Goal: Transaction & Acquisition: Subscribe to service/newsletter

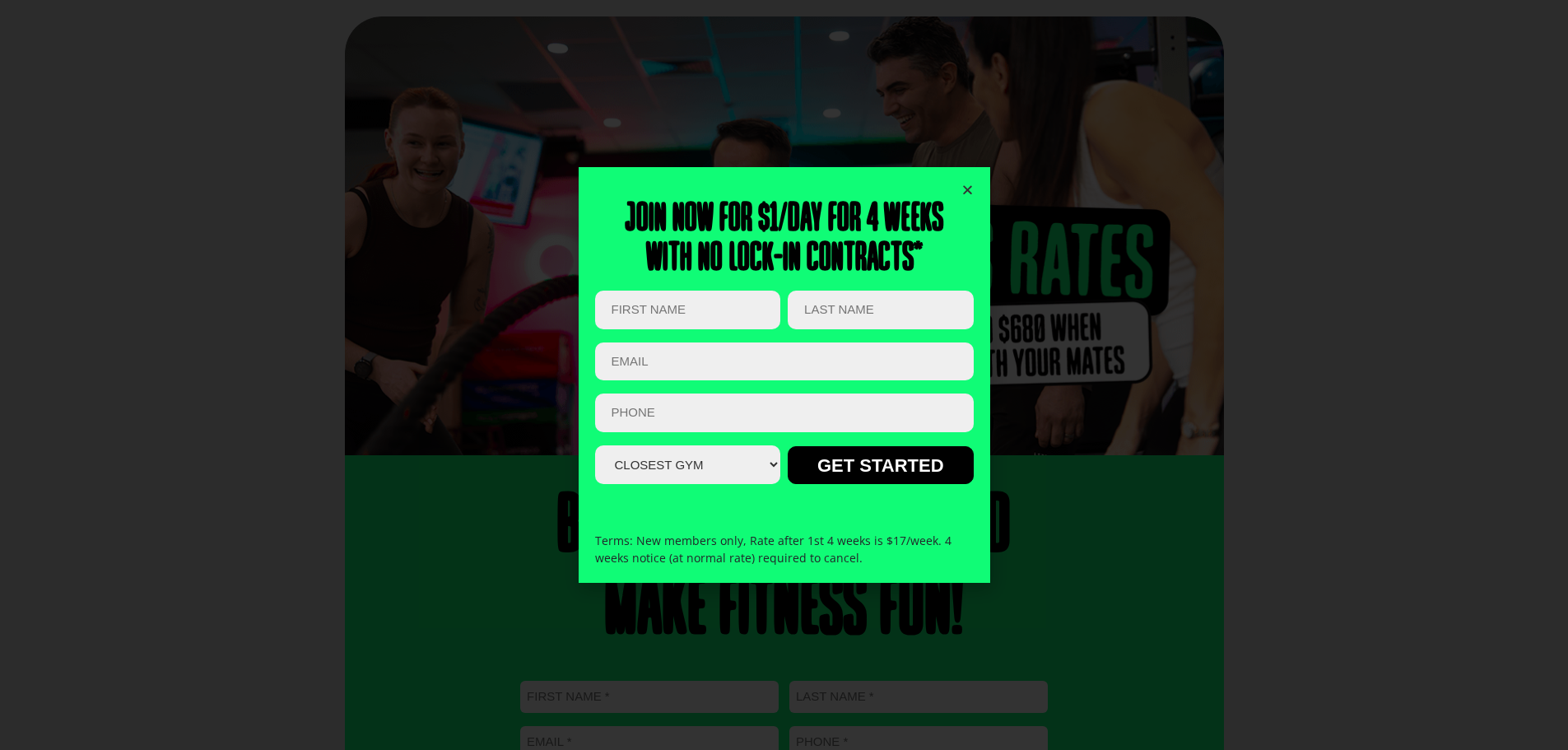
click at [965, 182] on div "Join now for $1/day for 4 weeks With no lock-in contracts* Facebook This field …" at bounding box center [784, 375] width 379 height 416
click at [963, 186] on icon "Close" at bounding box center [968, 190] width 13 height 13
click at [968, 186] on icon "Close" at bounding box center [968, 190] width 13 height 13
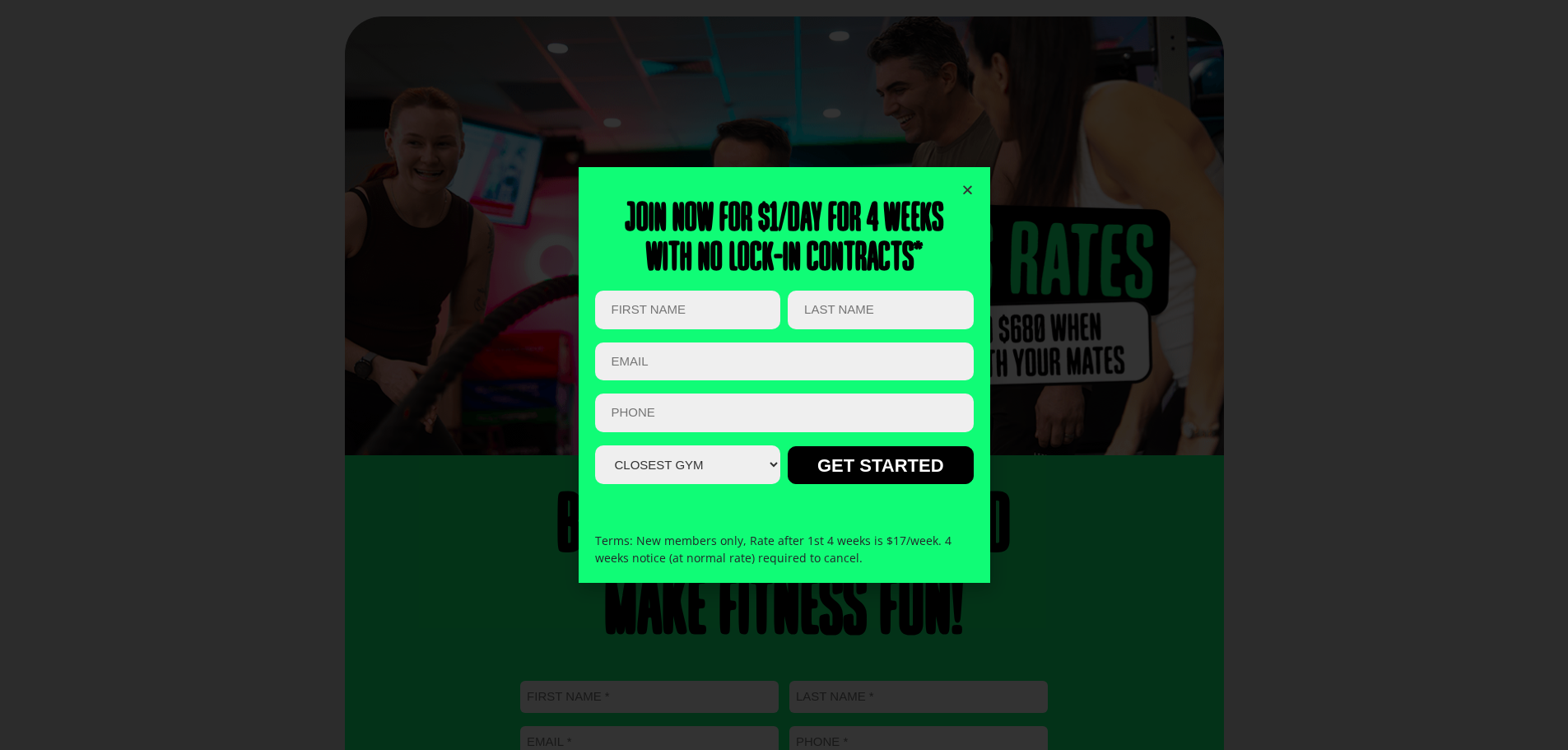
click at [968, 186] on icon "Close" at bounding box center [968, 190] width 13 height 13
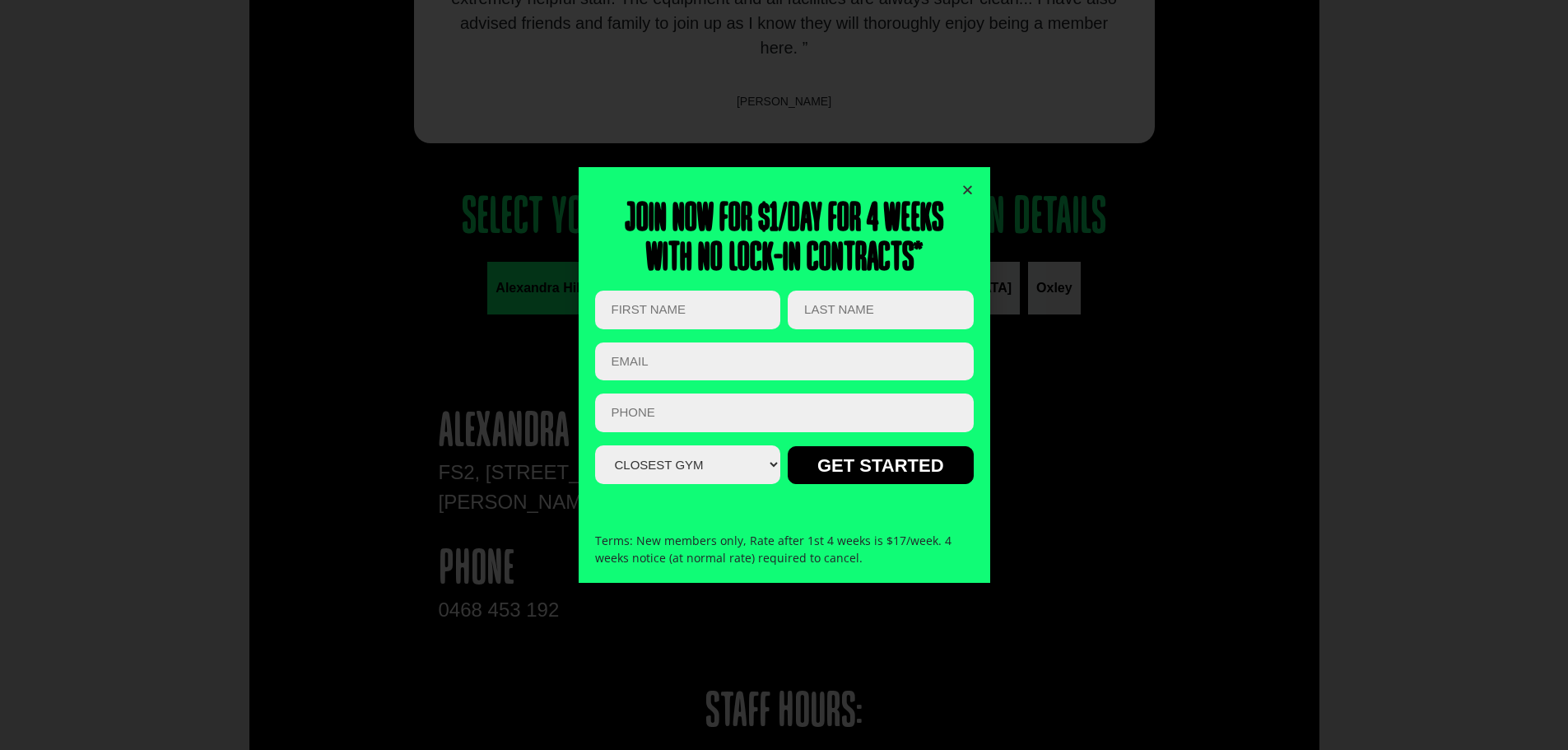
scroll to position [1483, 0]
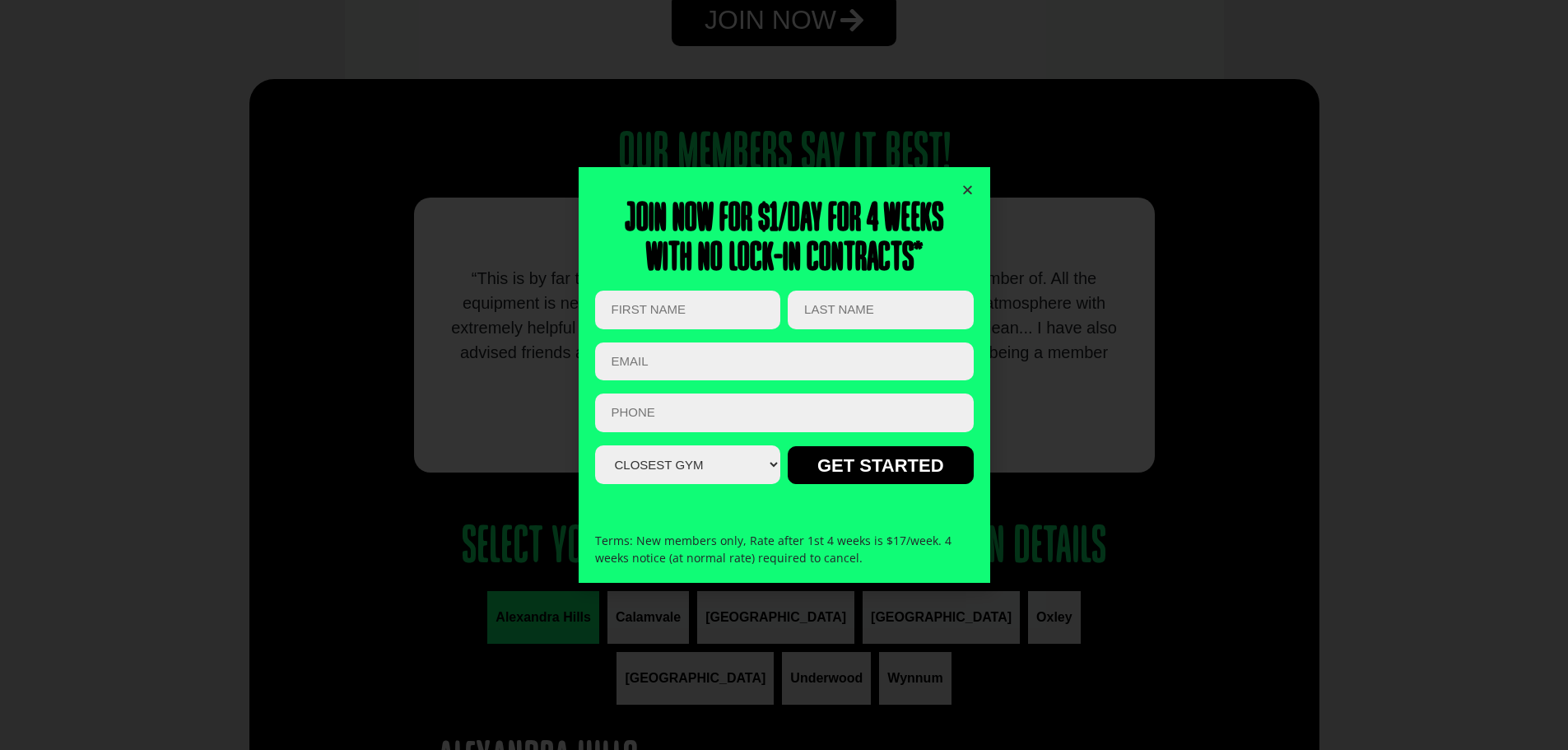
click at [978, 193] on div "Join now for $1/day for 4 weeks With no lock-in contracts* Facebook This field …" at bounding box center [784, 375] width 411 height 416
click at [972, 188] on icon "Close" at bounding box center [968, 190] width 13 height 13
click at [970, 191] on icon "Close" at bounding box center [968, 190] width 13 height 13
drag, startPoint x: 970, startPoint y: 191, endPoint x: 962, endPoint y: 186, distance: 9.4
click at [963, 187] on icon "Close" at bounding box center [968, 190] width 13 height 13
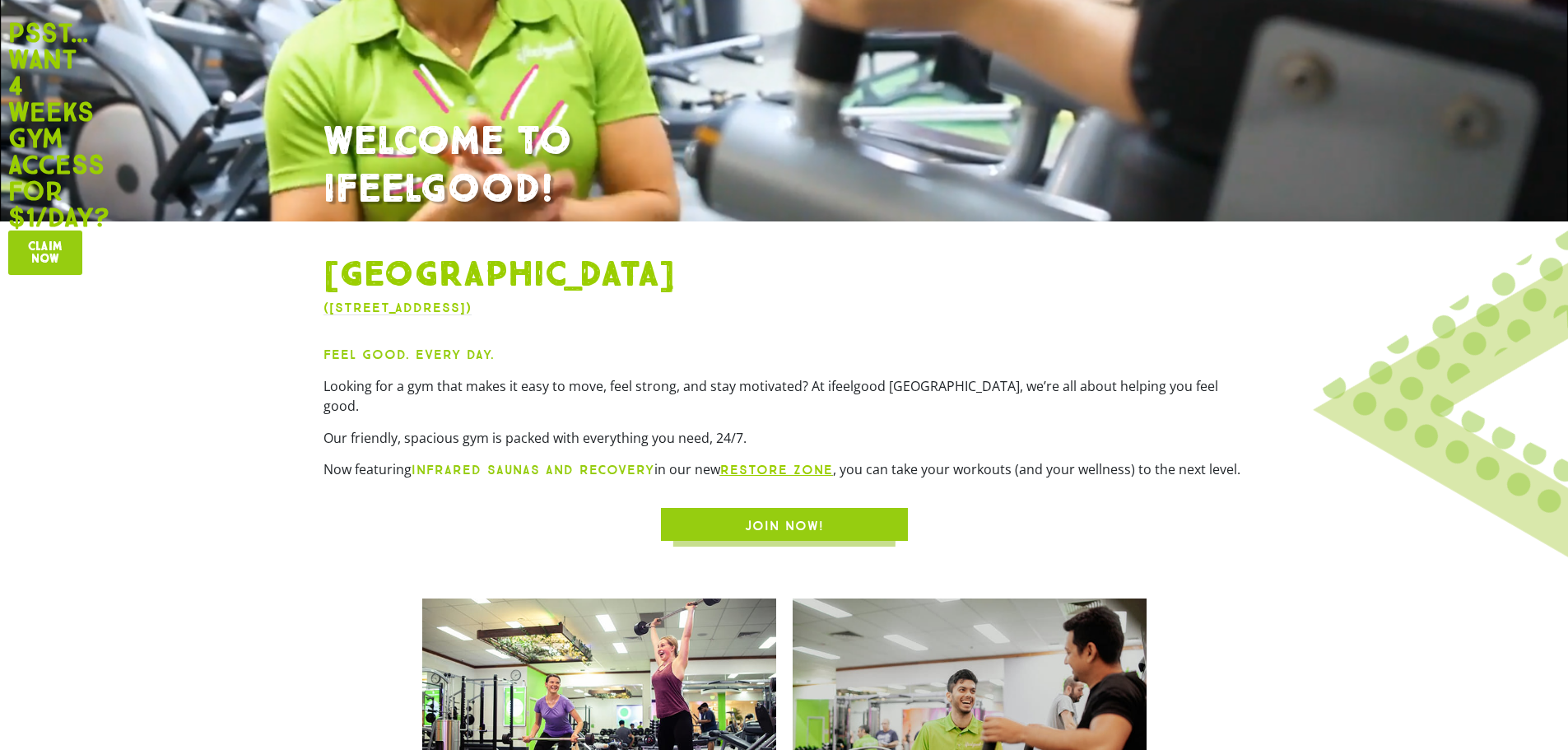
scroll to position [741, 0]
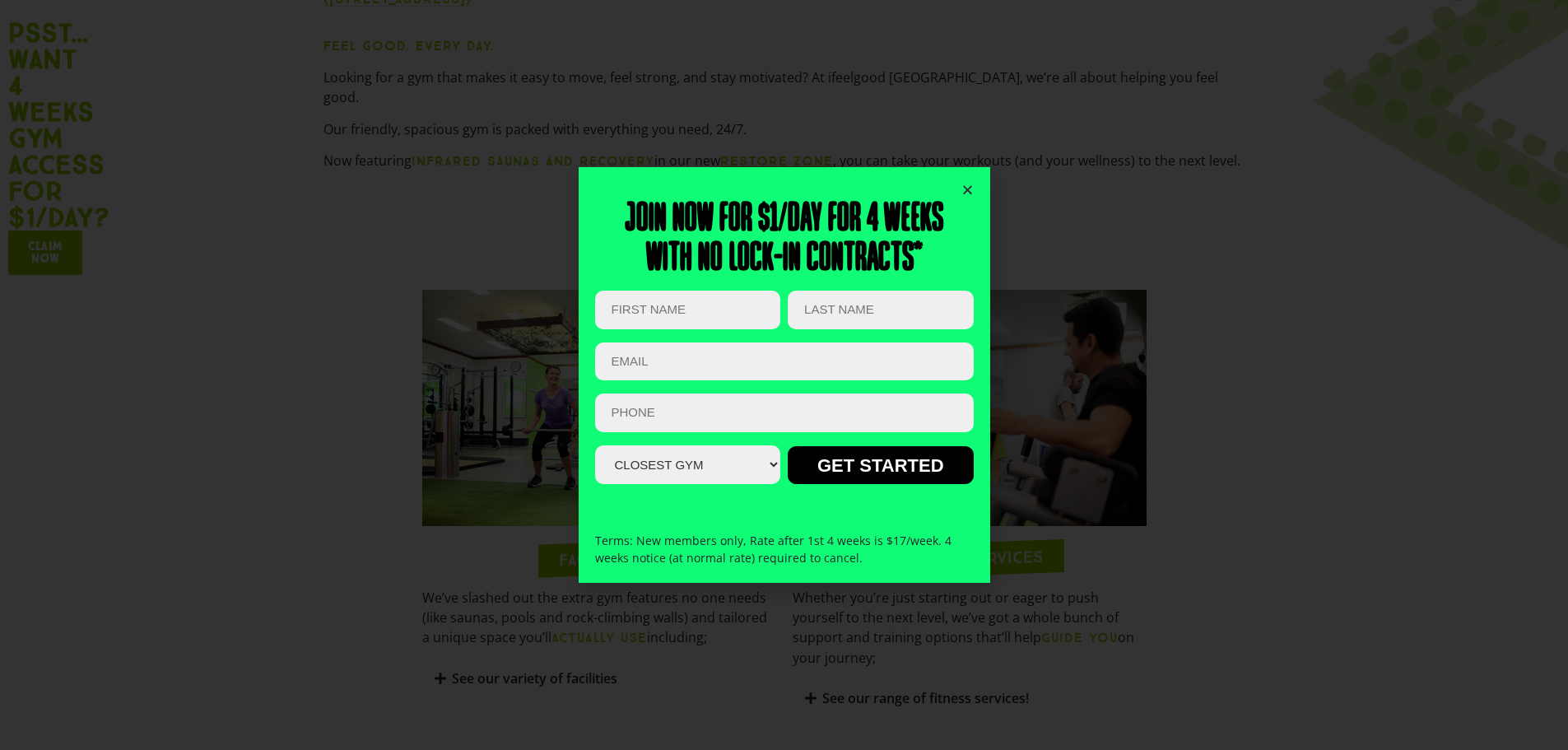
drag, startPoint x: 962, startPoint y: 139, endPoint x: 976, endPoint y: 152, distance: 19.1
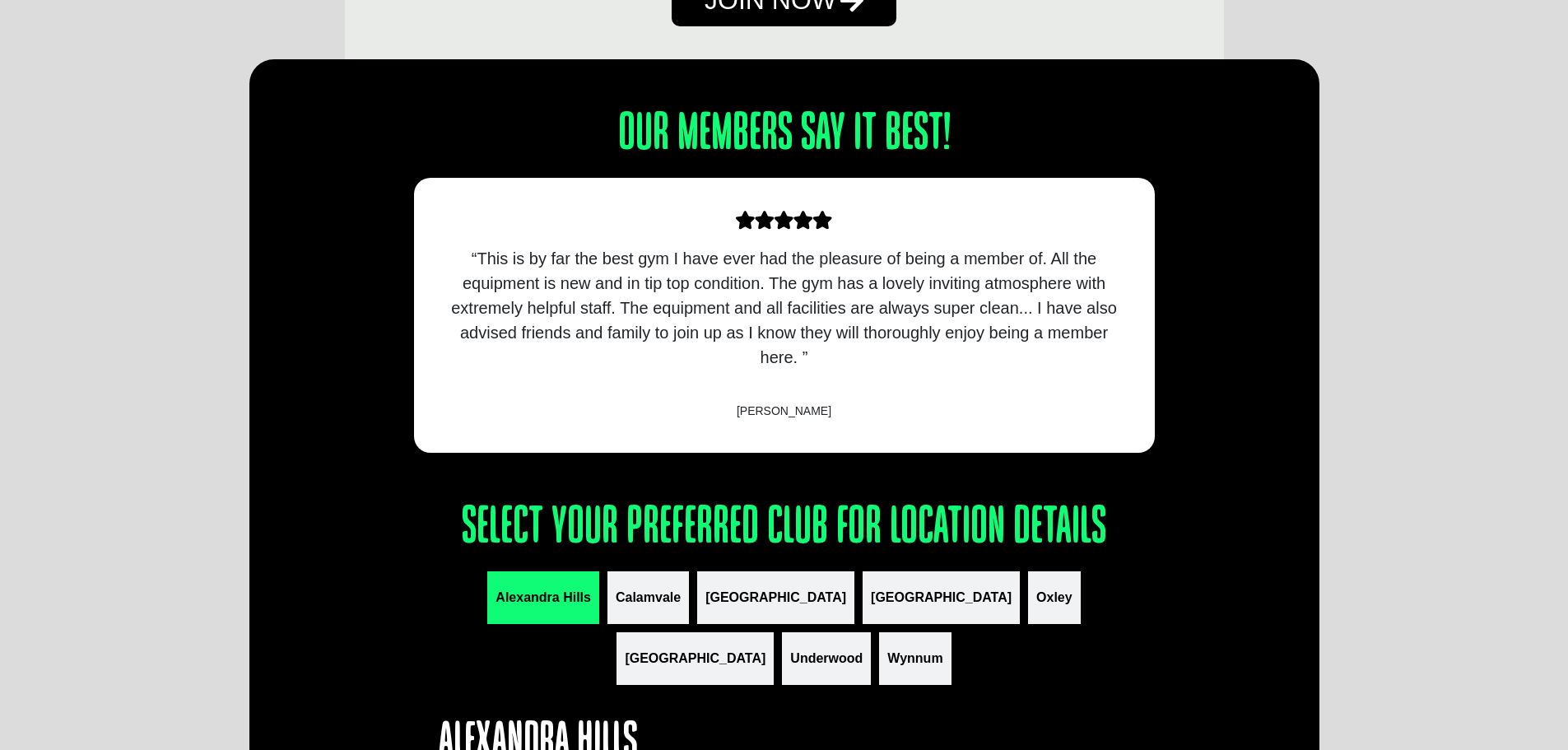
scroll to position [1565, 0]
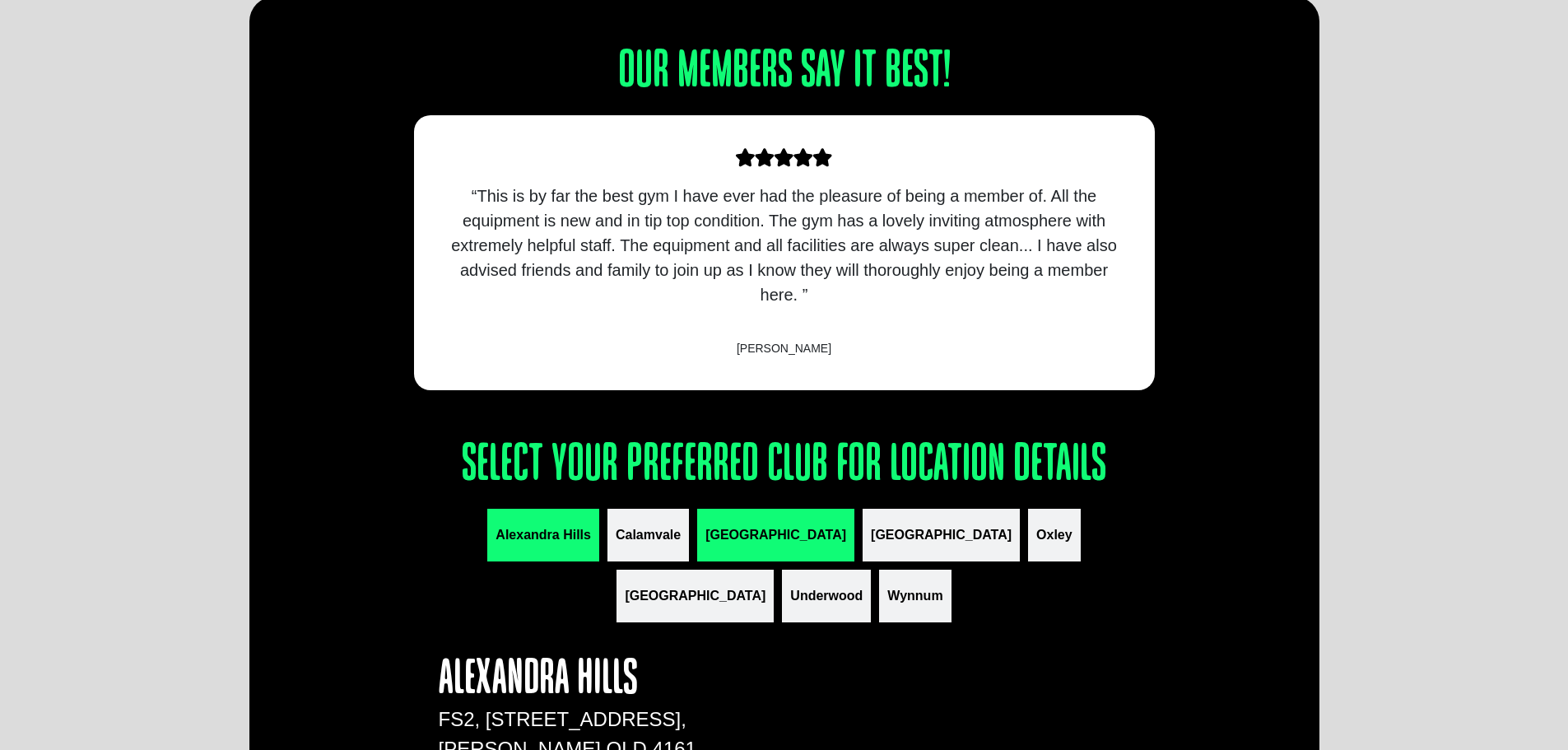
click at [706, 541] on span "[GEOGRAPHIC_DATA]" at bounding box center [776, 535] width 141 height 20
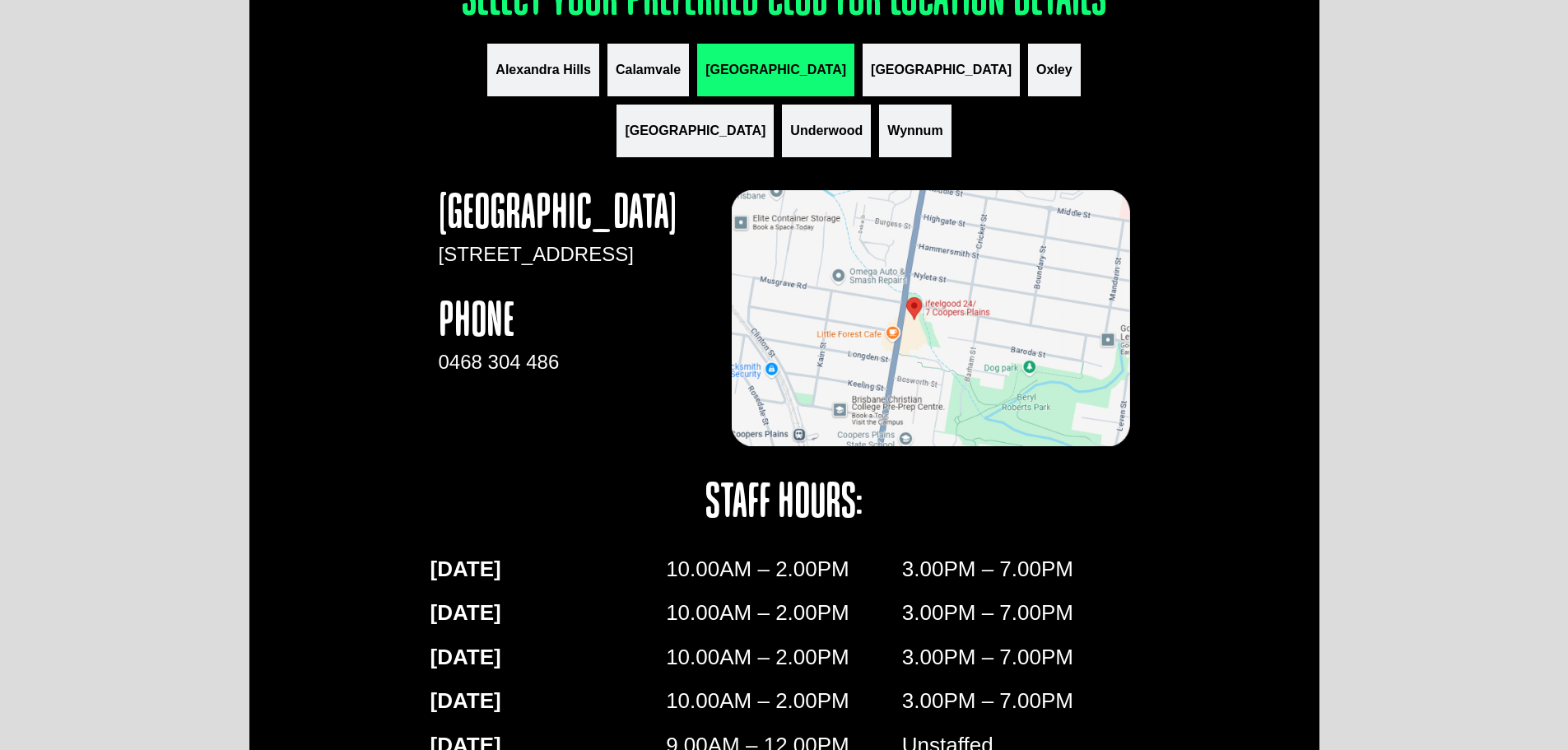
scroll to position [2059, 0]
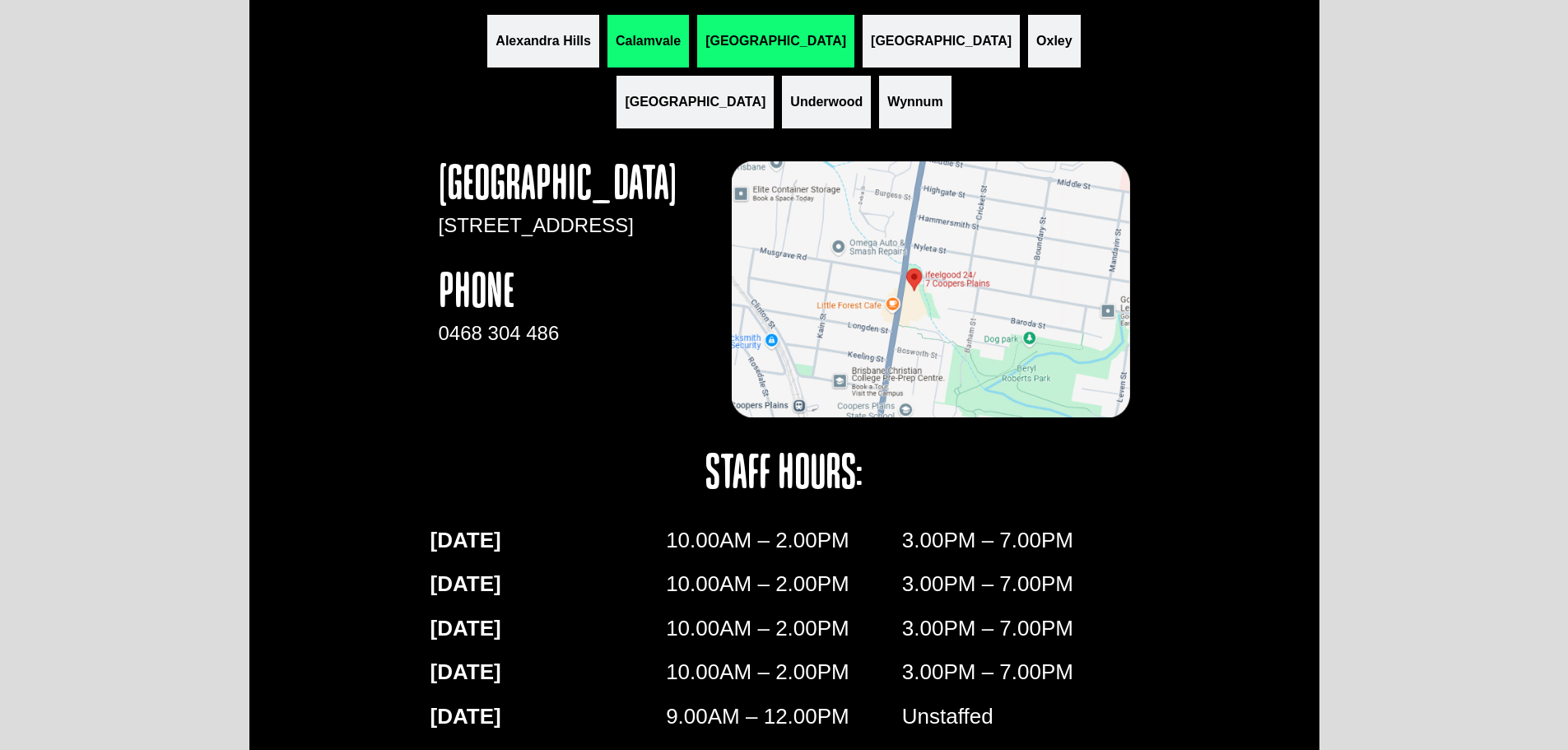
click at [615, 35] on span "Calamvale" at bounding box center [647, 41] width 65 height 20
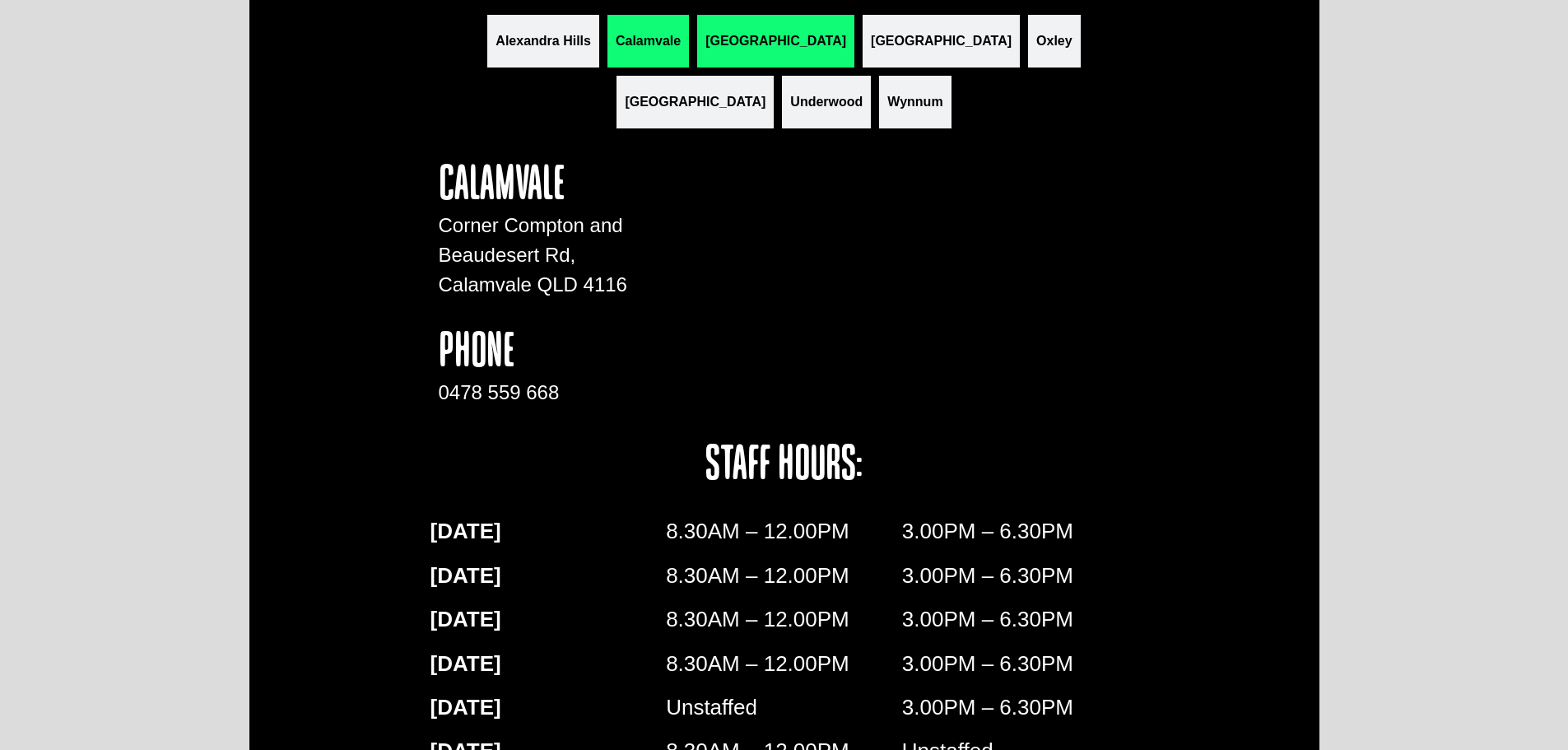
click at [698, 25] on button "[GEOGRAPHIC_DATA]" at bounding box center [776, 41] width 157 height 53
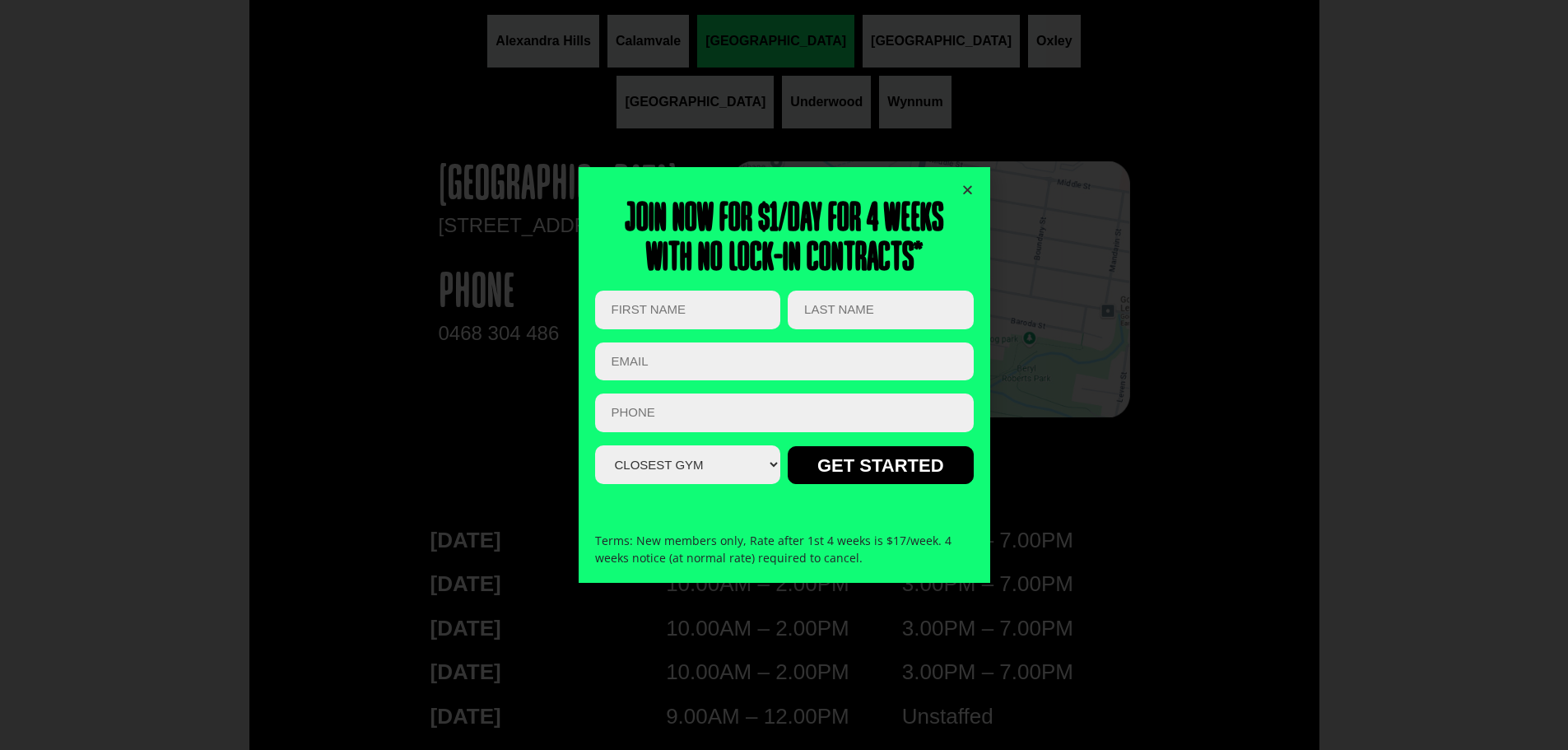
click at [971, 188] on icon "Close" at bounding box center [968, 190] width 13 height 13
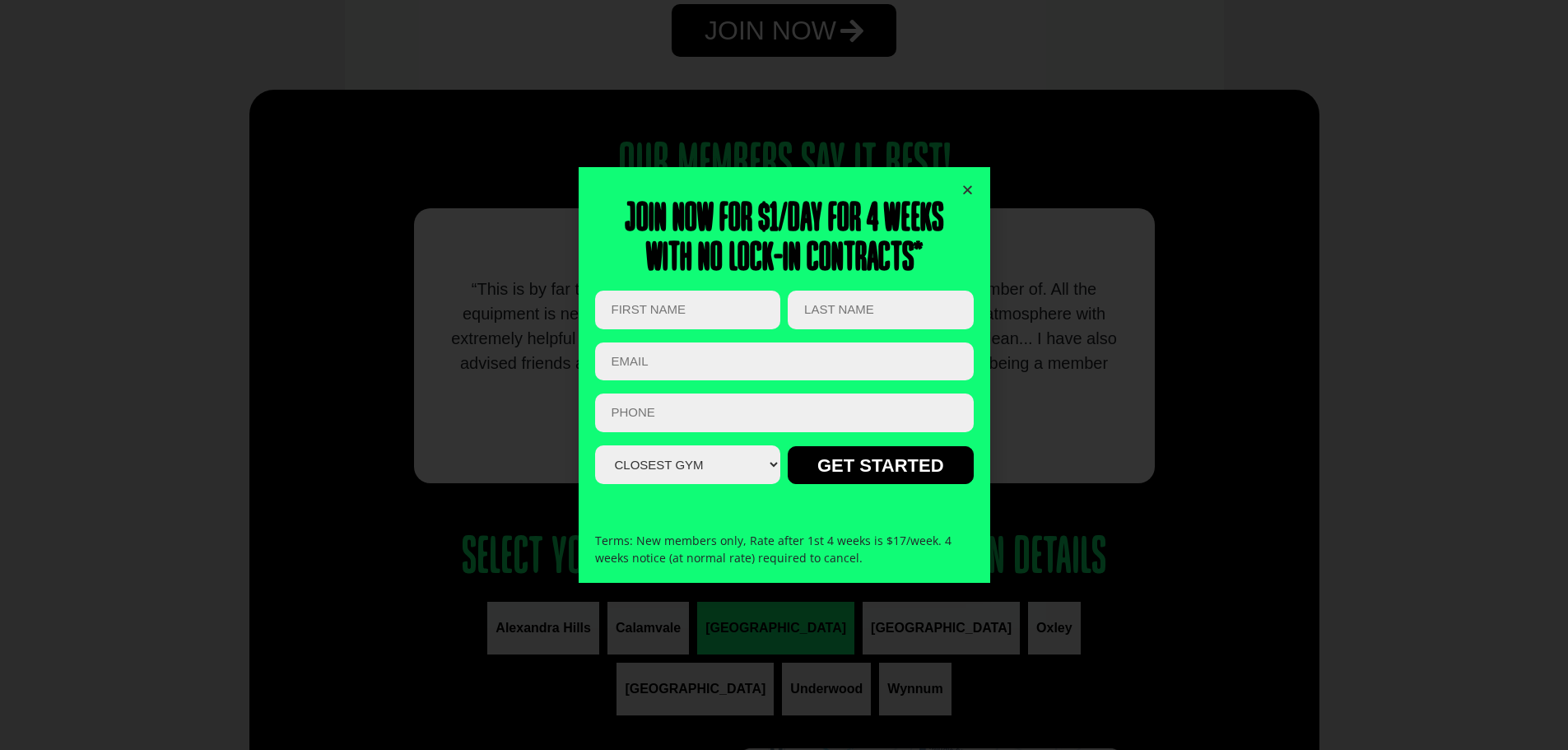
scroll to position [1453, 0]
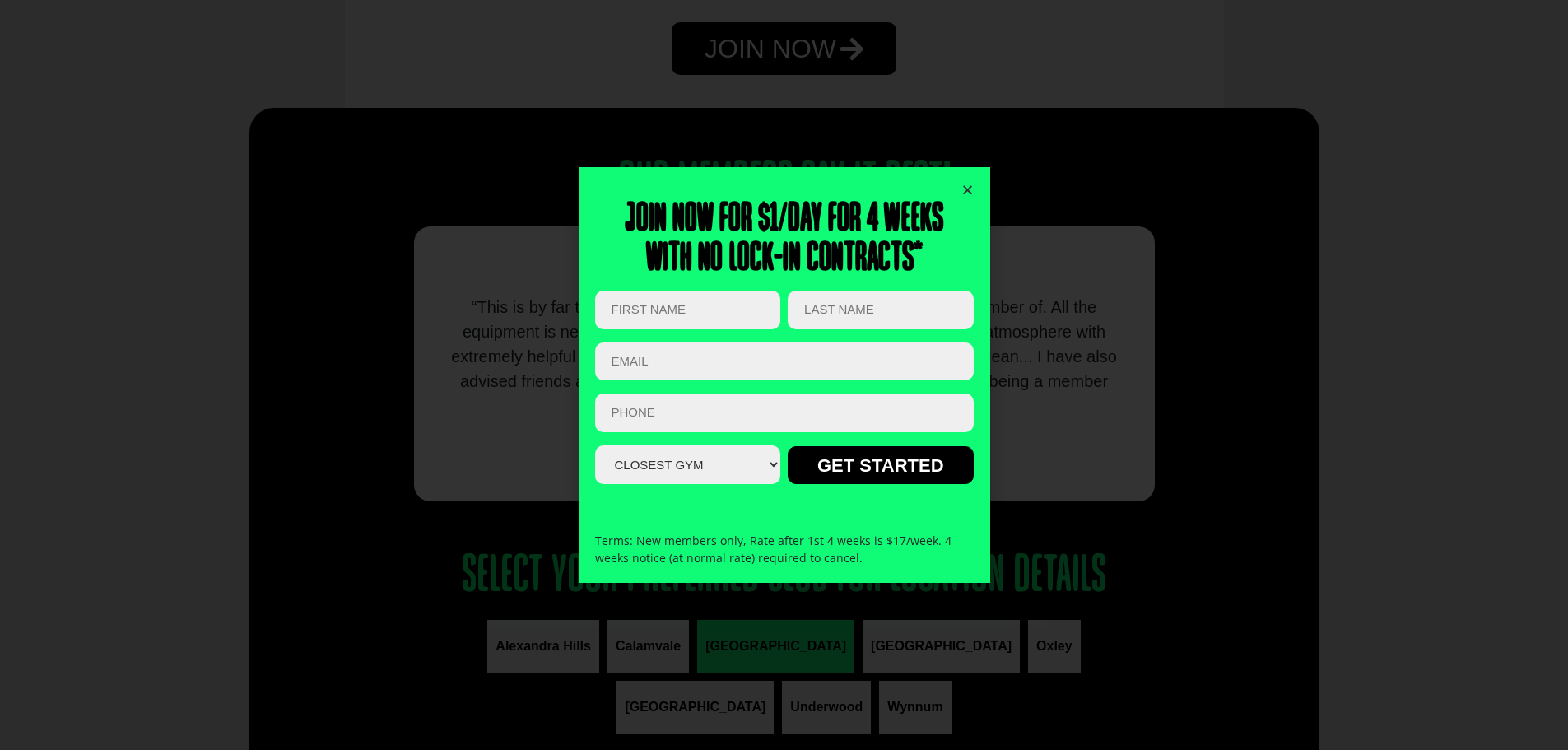
drag, startPoint x: 699, startPoint y: 370, endPoint x: 678, endPoint y: 390, distance: 29.0
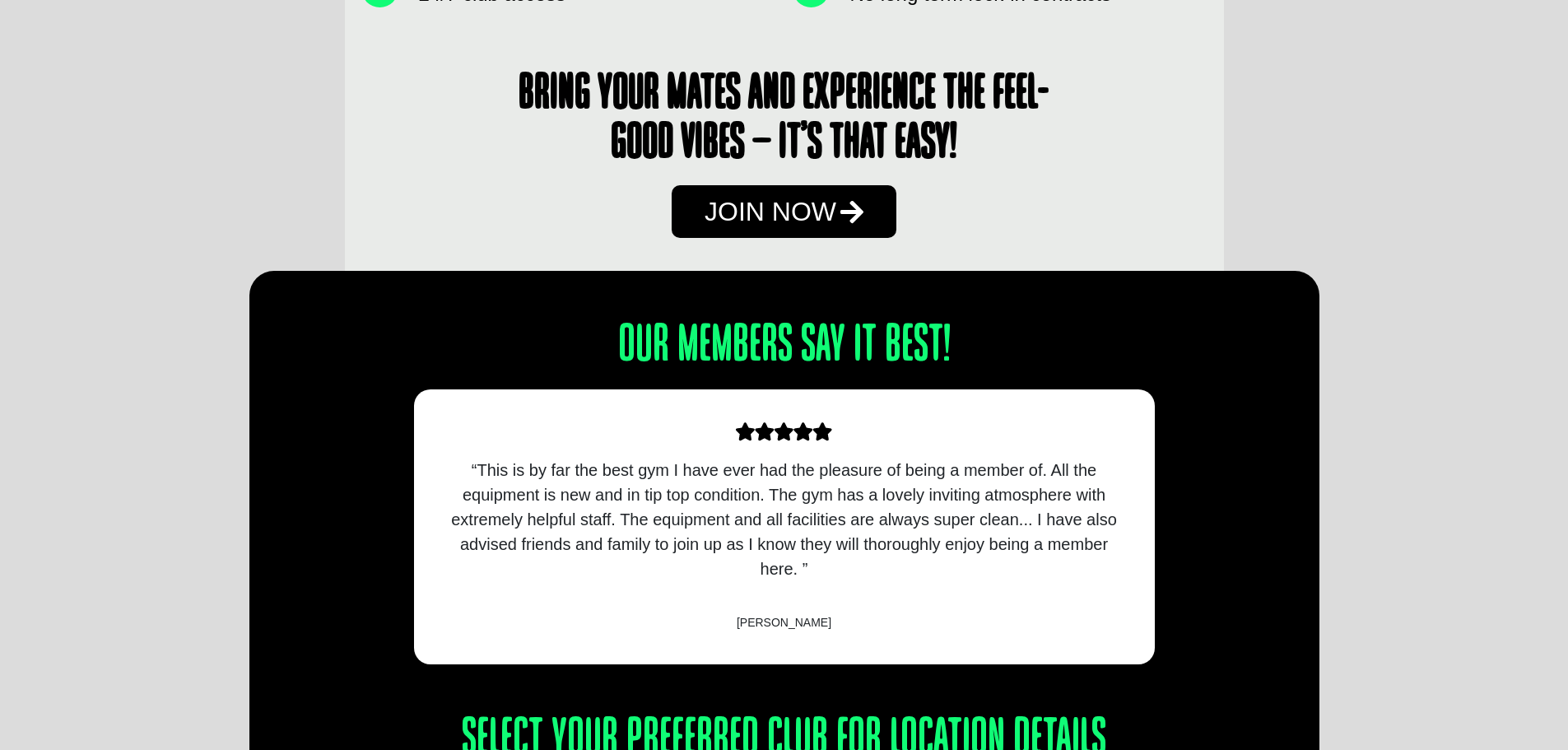
scroll to position [1198, 0]
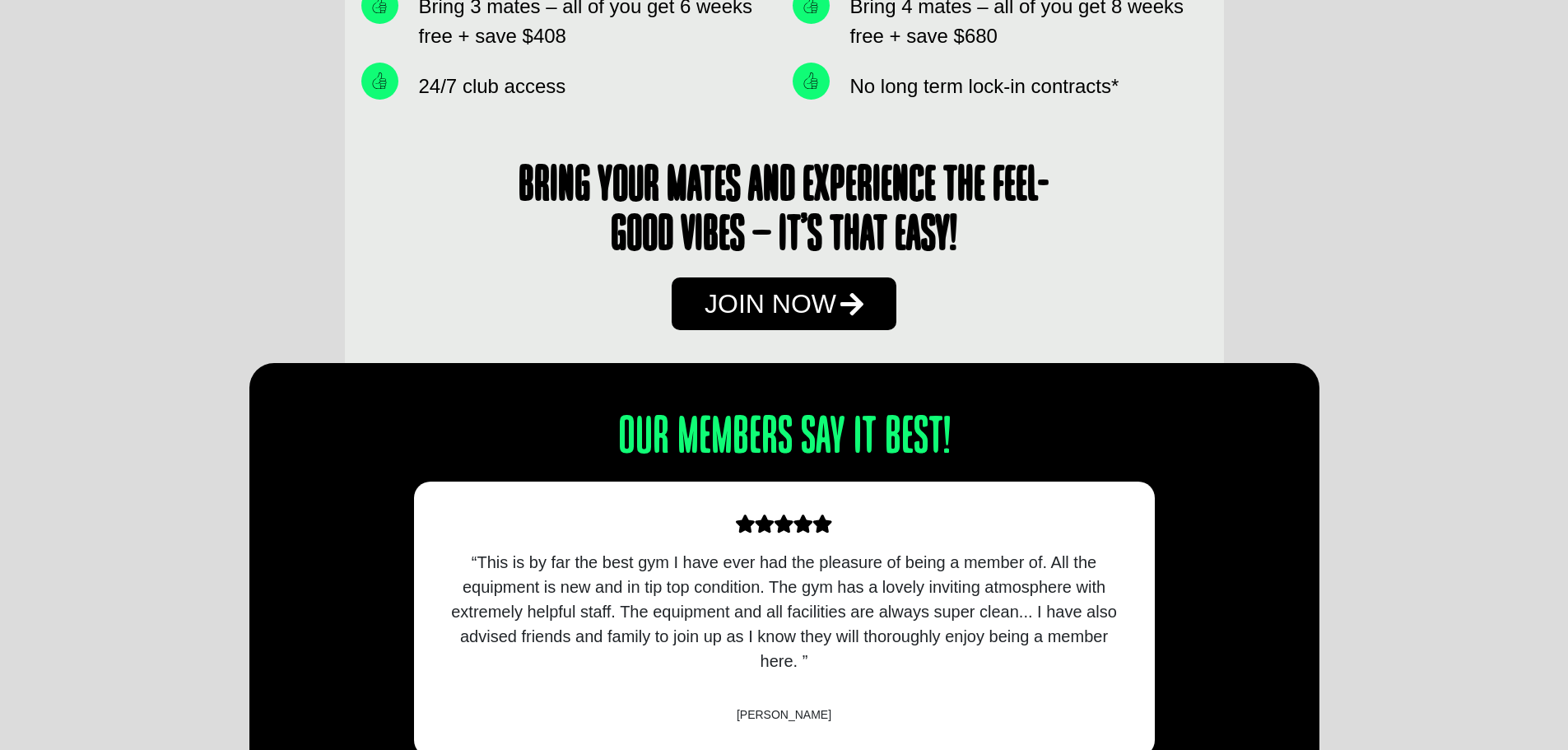
click at [775, 299] on span "Join Now" at bounding box center [771, 304] width 132 height 27
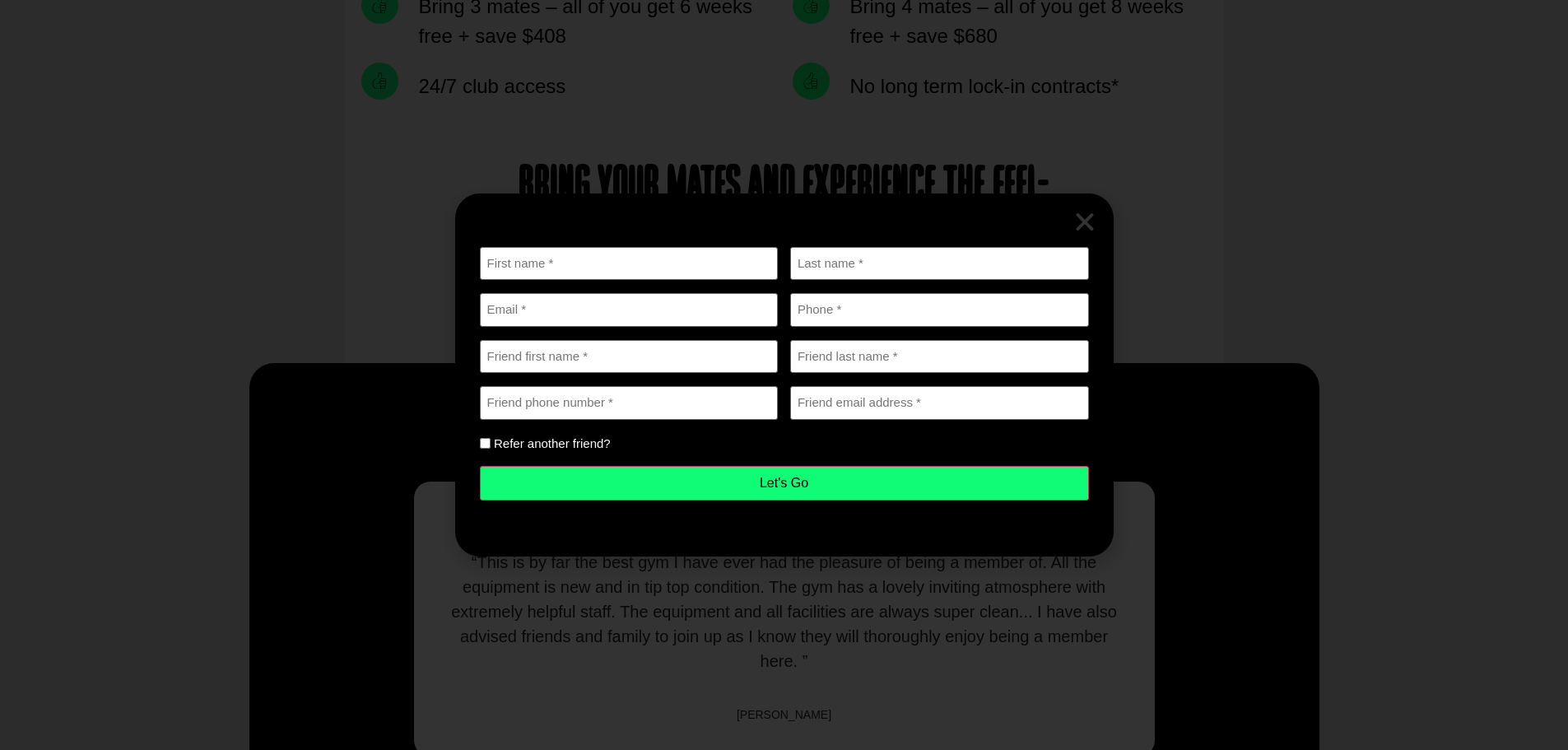
click at [496, 445] on label "Refer another friend?" at bounding box center [552, 444] width 117 height 13
click at [491, 445] on input "Refer another friend?" at bounding box center [485, 444] width 11 height 11
checkbox input "true"
click at [485, 445] on div "First name (Required) Last name (Required) Email (Required) Phone (Required) Fr…" at bounding box center [784, 373] width 609 height 253
click at [484, 443] on div "First name (Required) Last name (Required) Email (Required) Phone (Required) Fr…" at bounding box center [784, 373] width 609 height 253
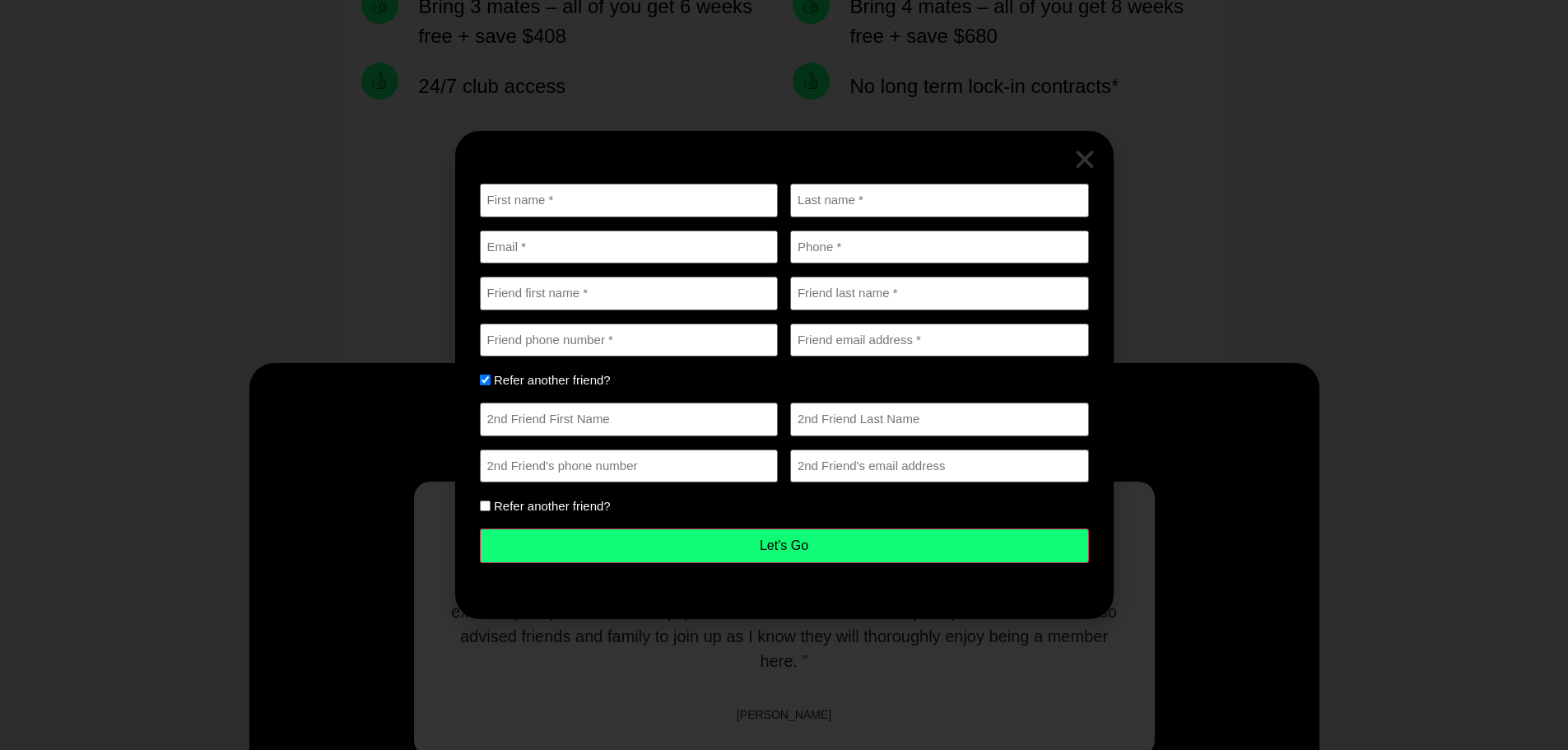
click at [484, 443] on div "First name (Required) Last name (Required) Email (Required) Phone (Required) Fr…" at bounding box center [784, 373] width 609 height 380
click at [739, 384] on div "Refer another friend?" at bounding box center [784, 380] width 609 height 20
click at [1082, 157] on icon "Close" at bounding box center [1084, 159] width 25 height 25
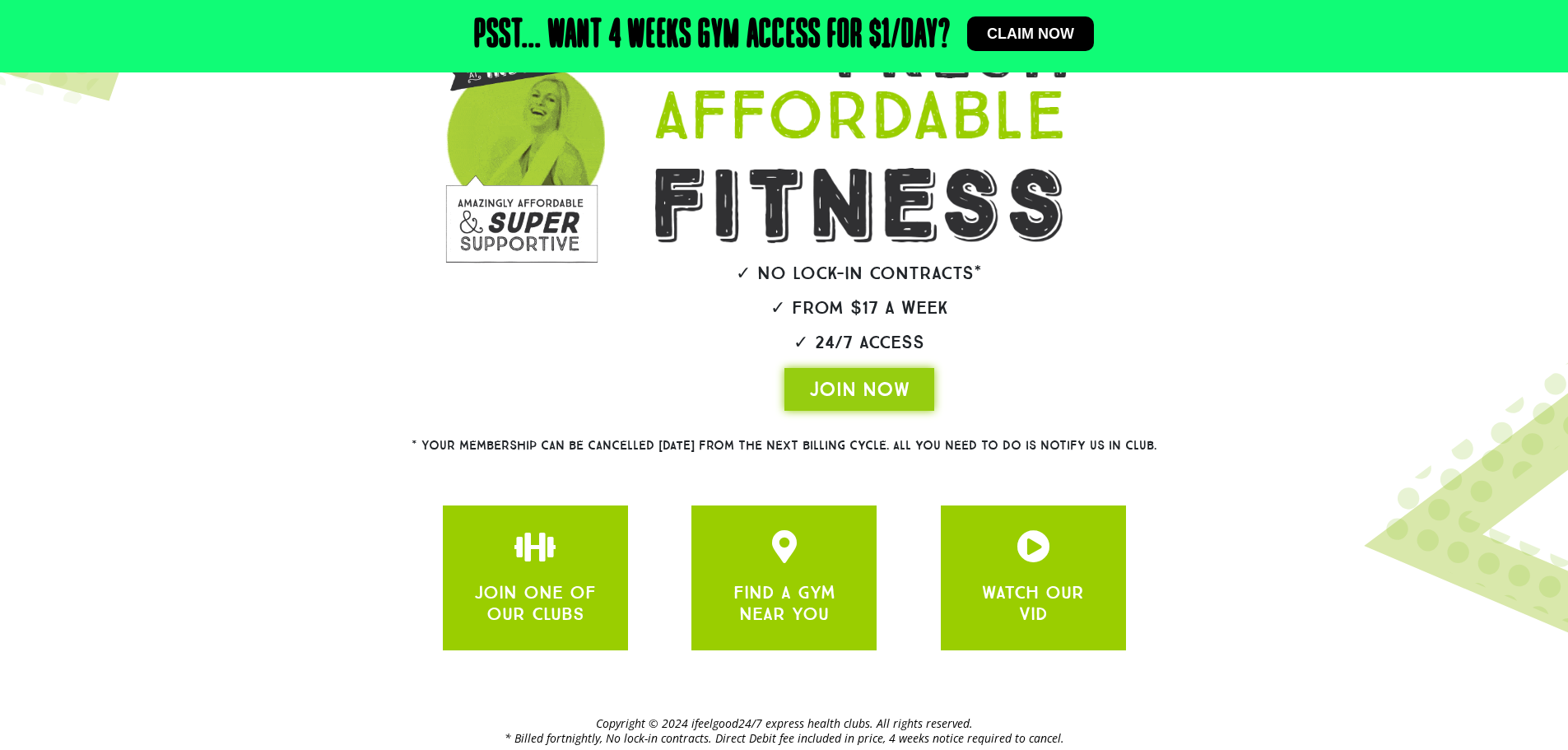
scroll to position [247, 0]
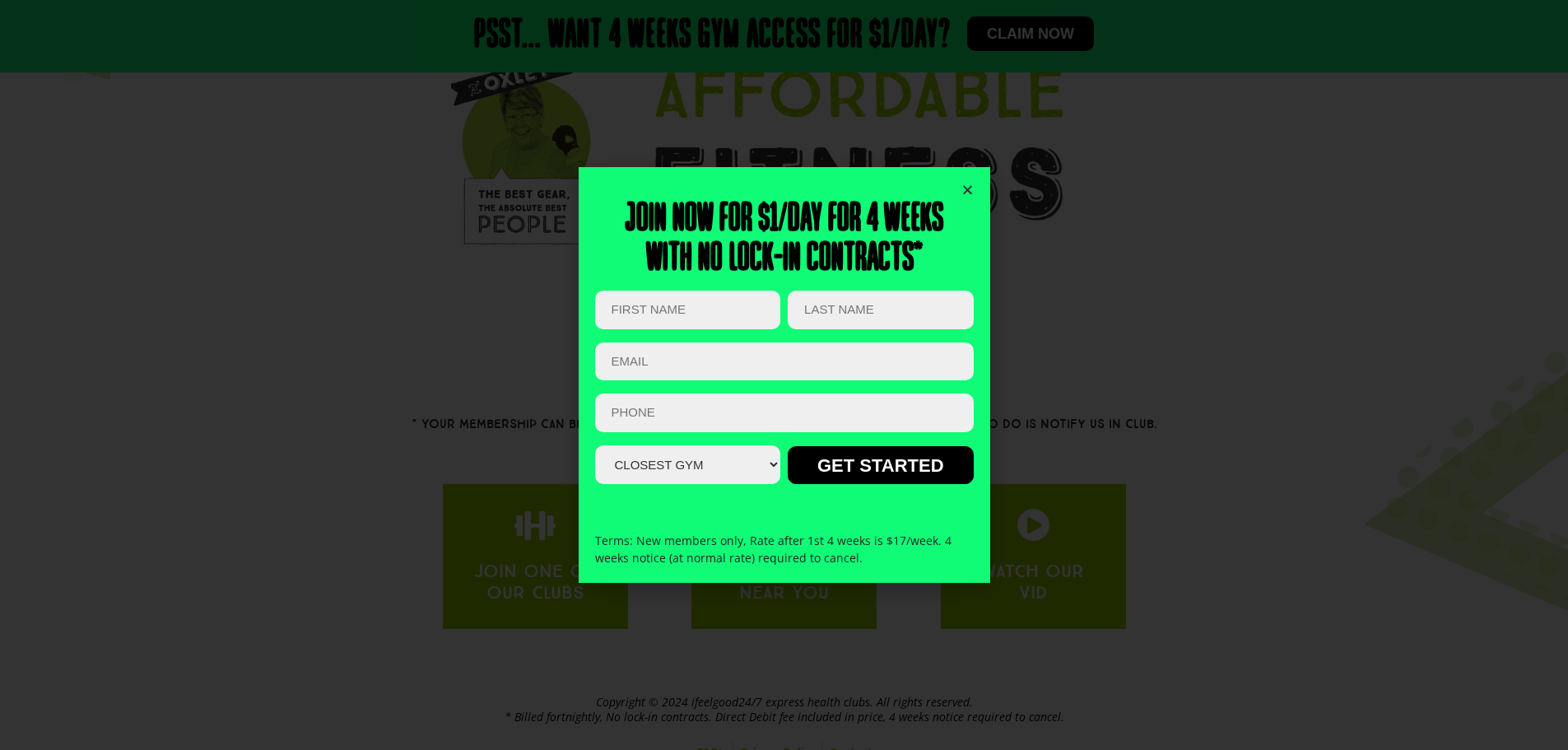
click at [962, 186] on icon "Close" at bounding box center [968, 190] width 13 height 13
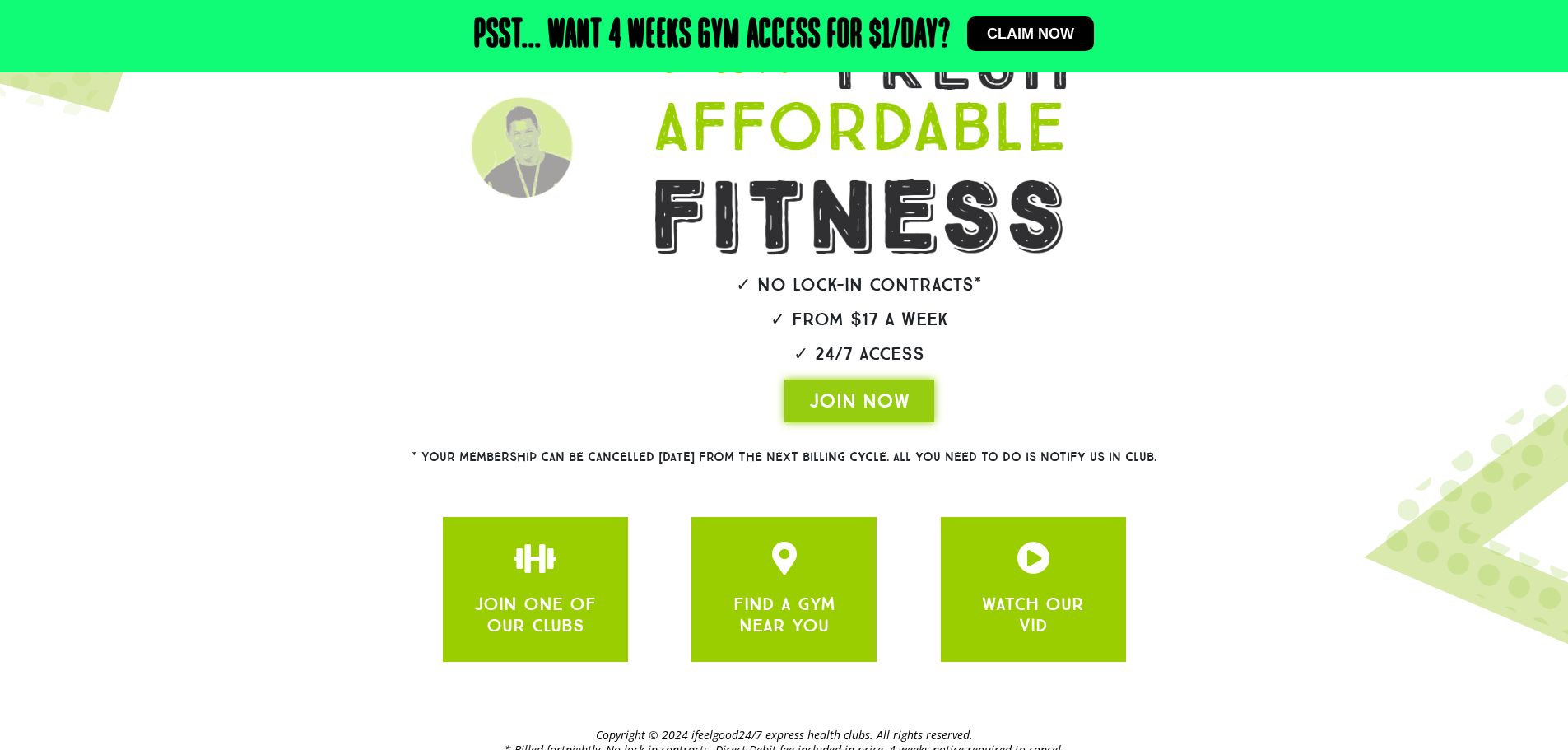
scroll to position [104, 0]
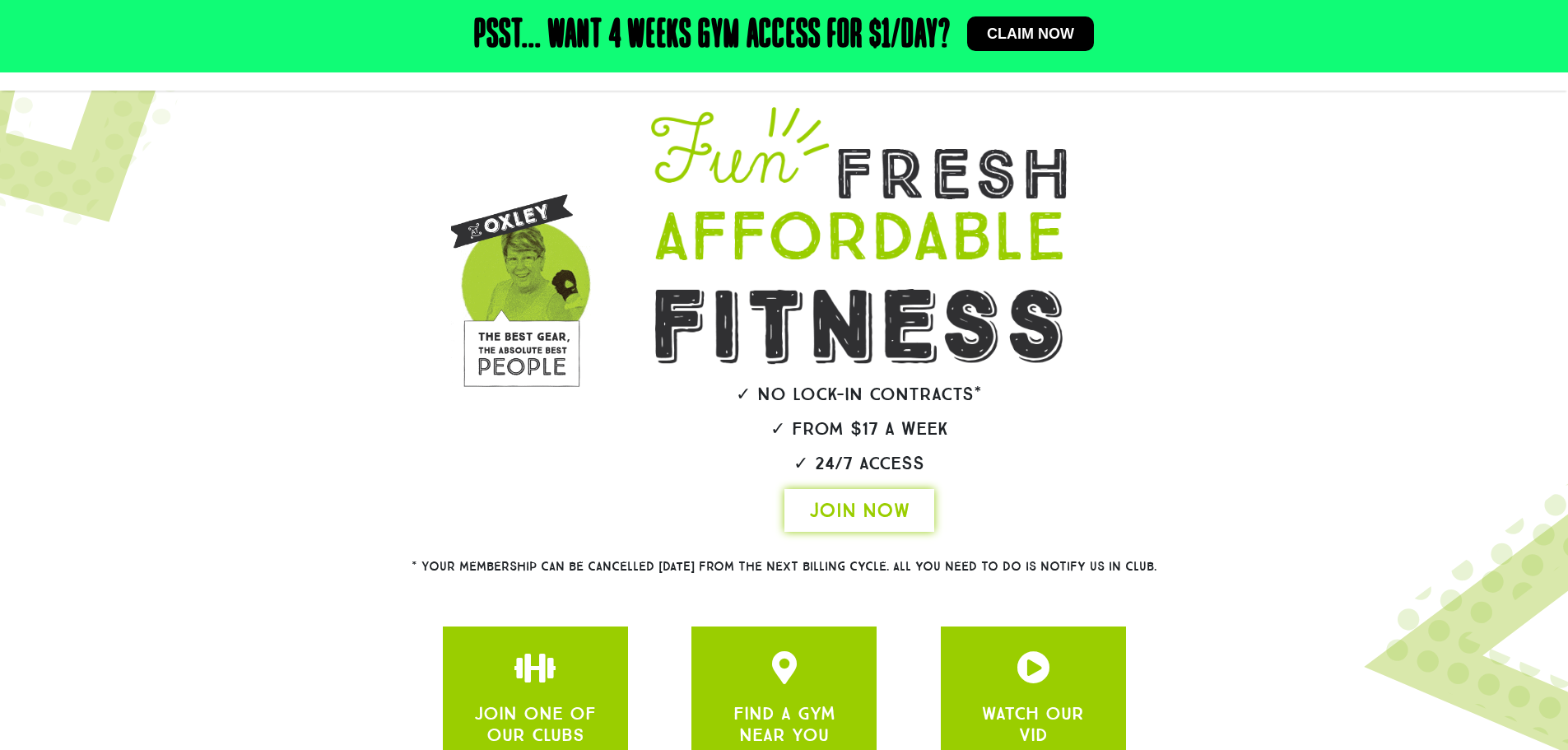
click at [874, 499] on span "JOIN NOW" at bounding box center [859, 510] width 101 height 27
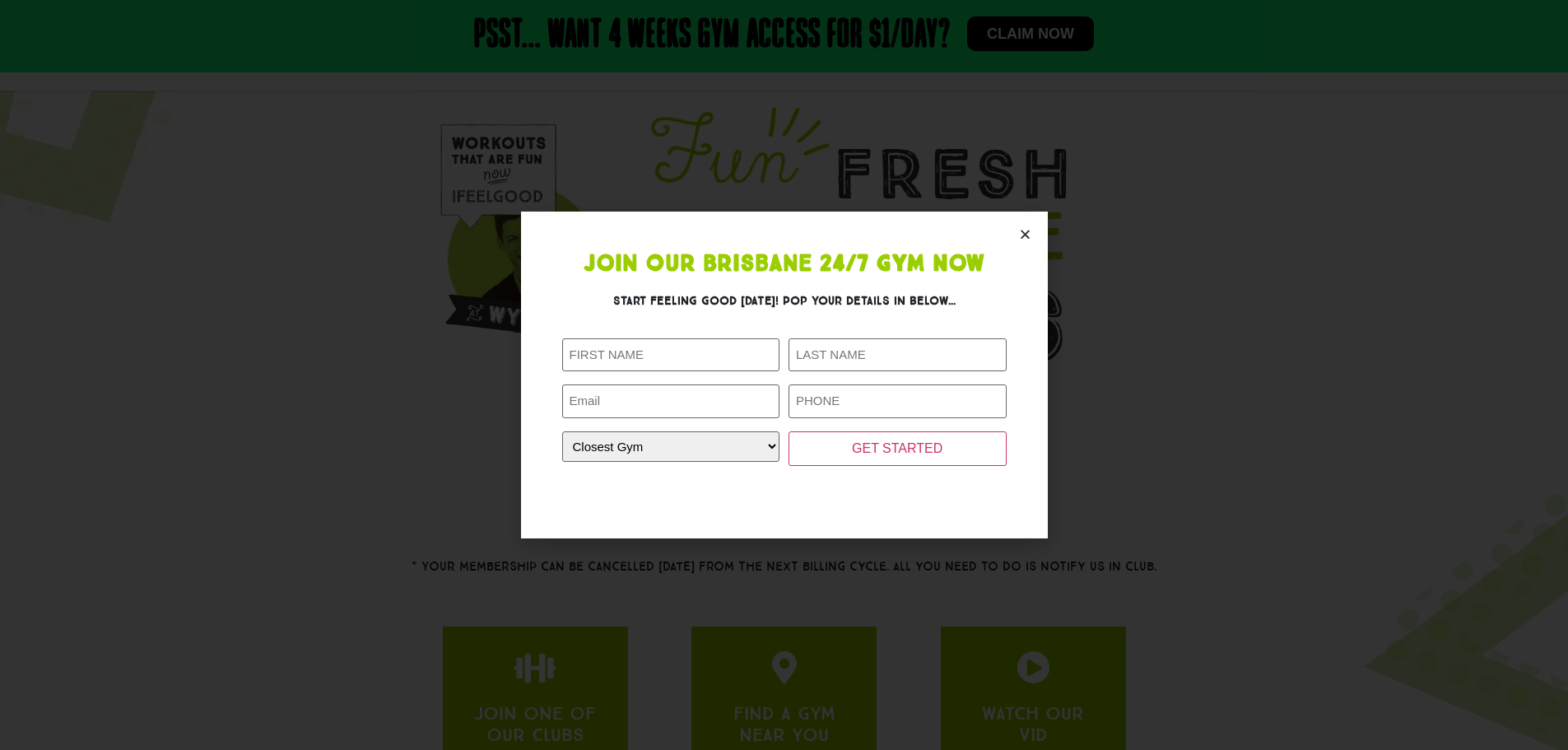
click at [1026, 235] on icon "Close" at bounding box center [1026, 234] width 13 height 13
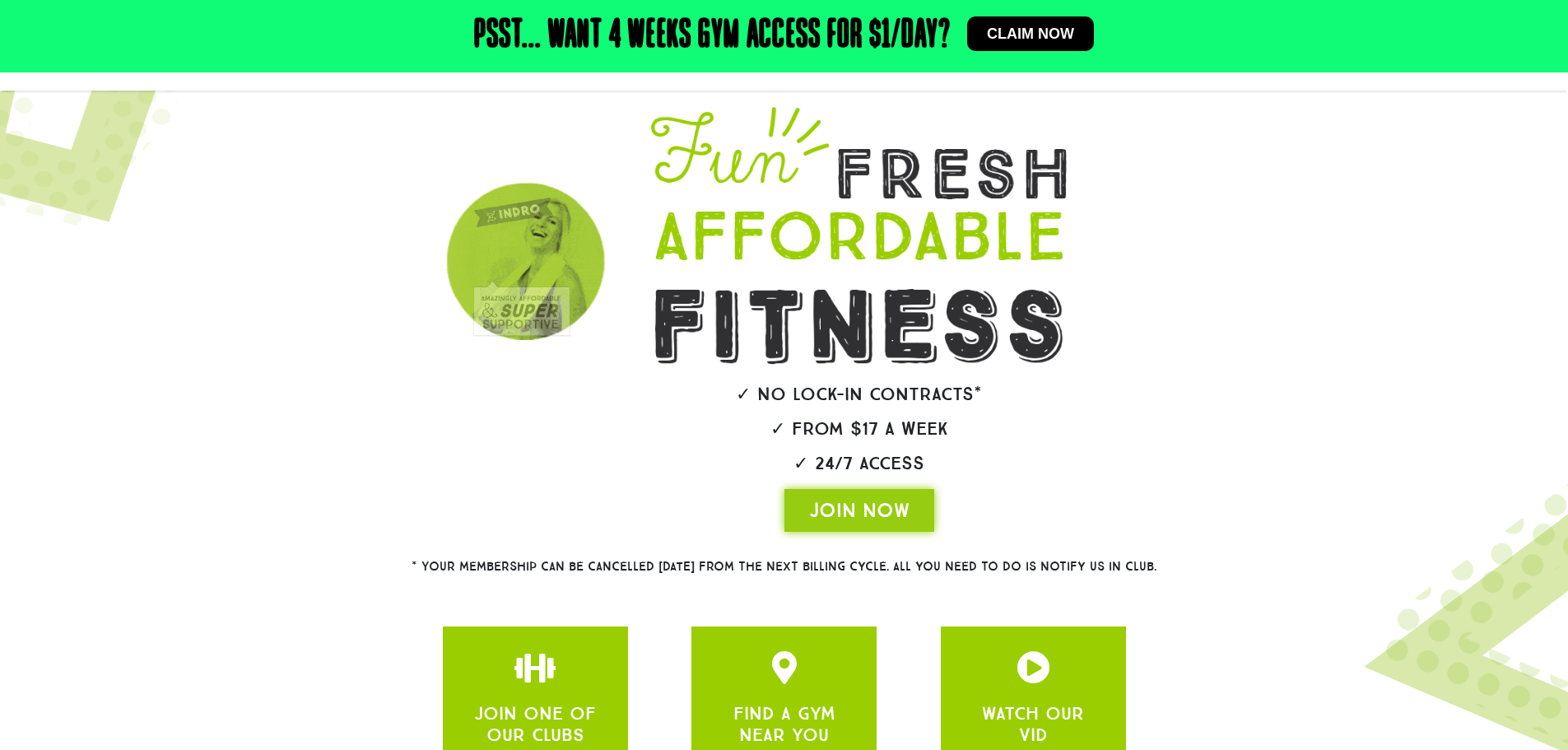
click at [1051, 27] on span "Claim now" at bounding box center [1029, 34] width 87 height 15
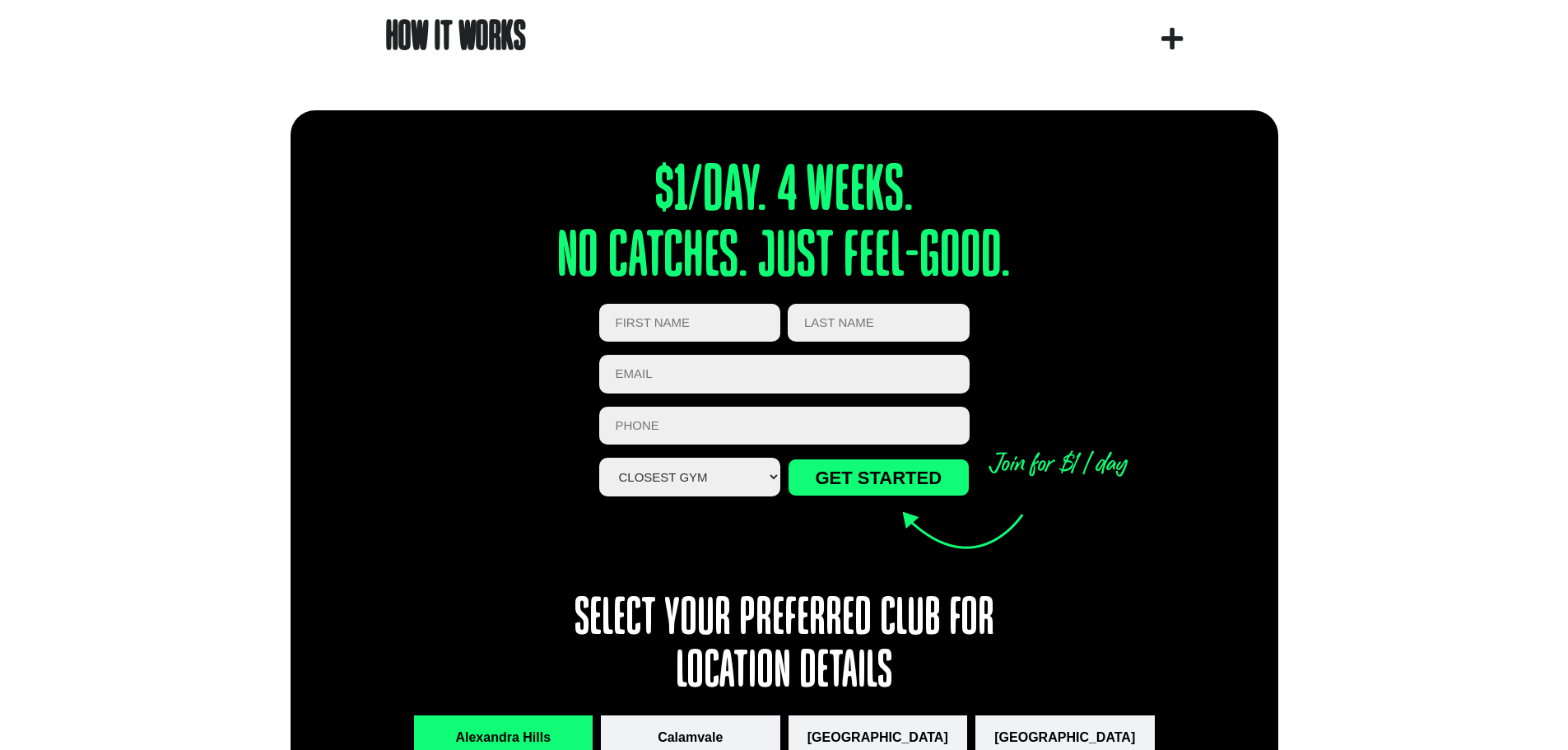
scroll to position [1812, 0]
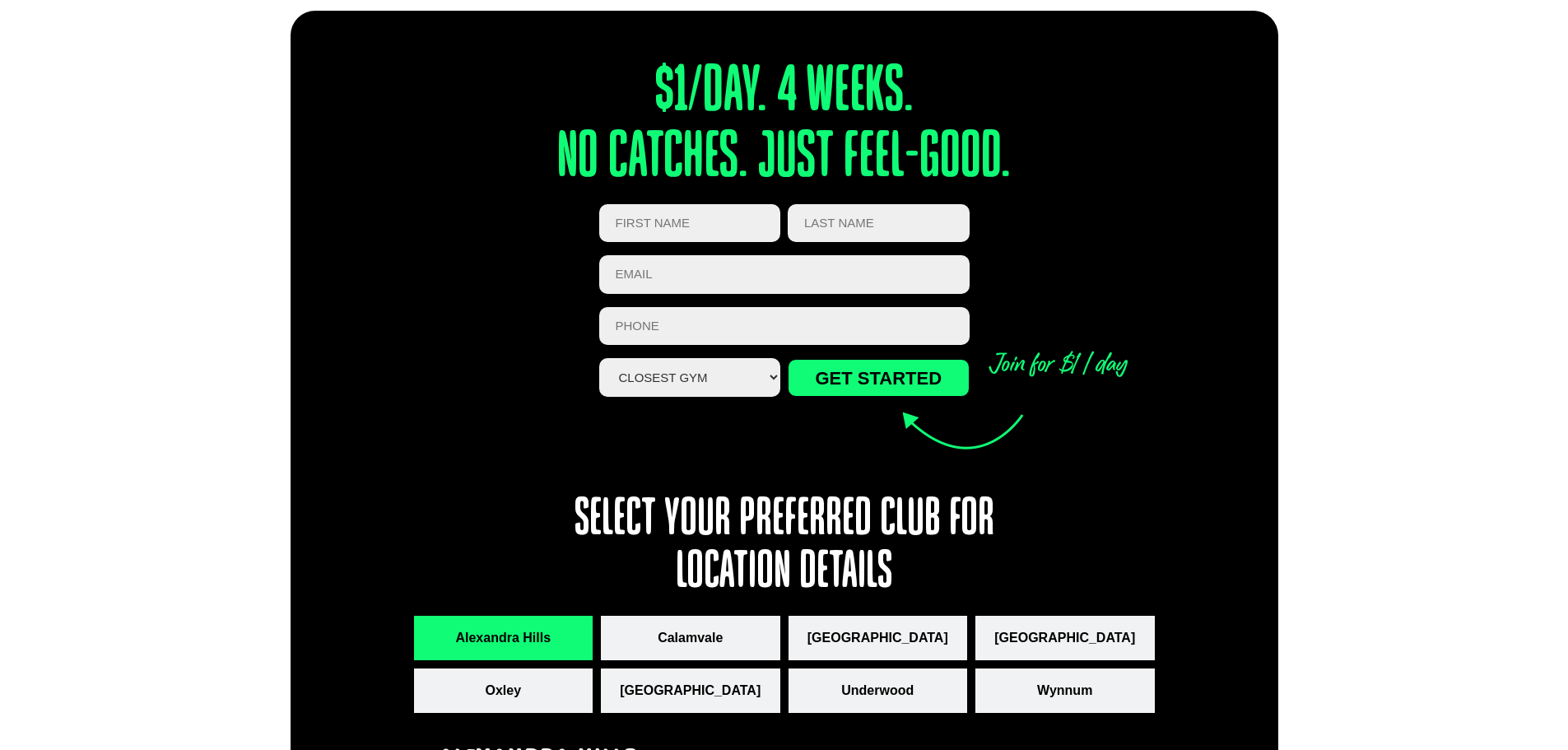
click at [727, 383] on select "Closest Gym [GEOGRAPHIC_DATA] [GEOGRAPHIC_DATA] [GEOGRAPHIC_DATA] [GEOGRAPHIC_D…" at bounding box center [689, 378] width 182 height 38
